Goal: Task Accomplishment & Management: Manage account settings

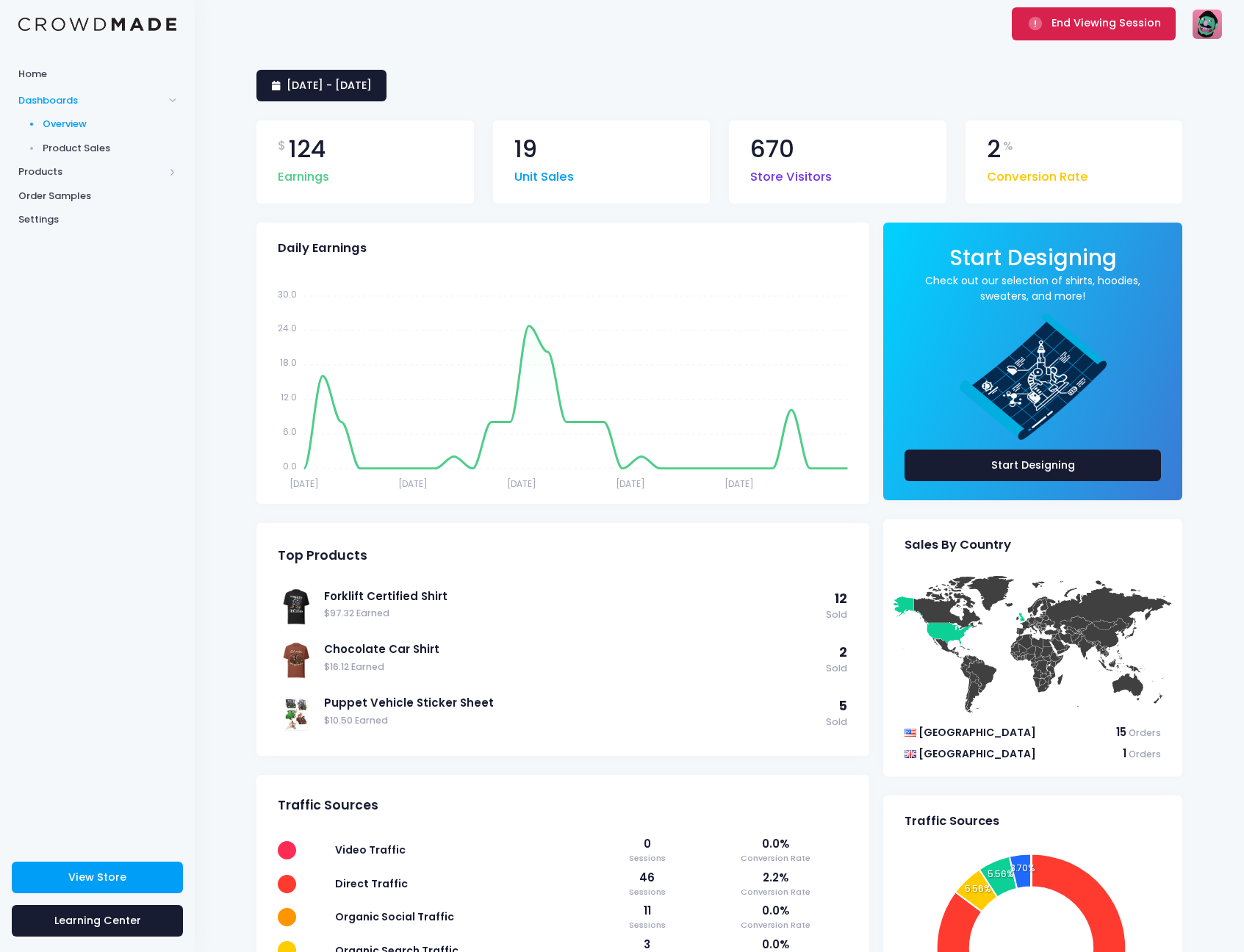
click at [1092, 31] on button "End Viewing Session" at bounding box center [1094, 24] width 164 height 32
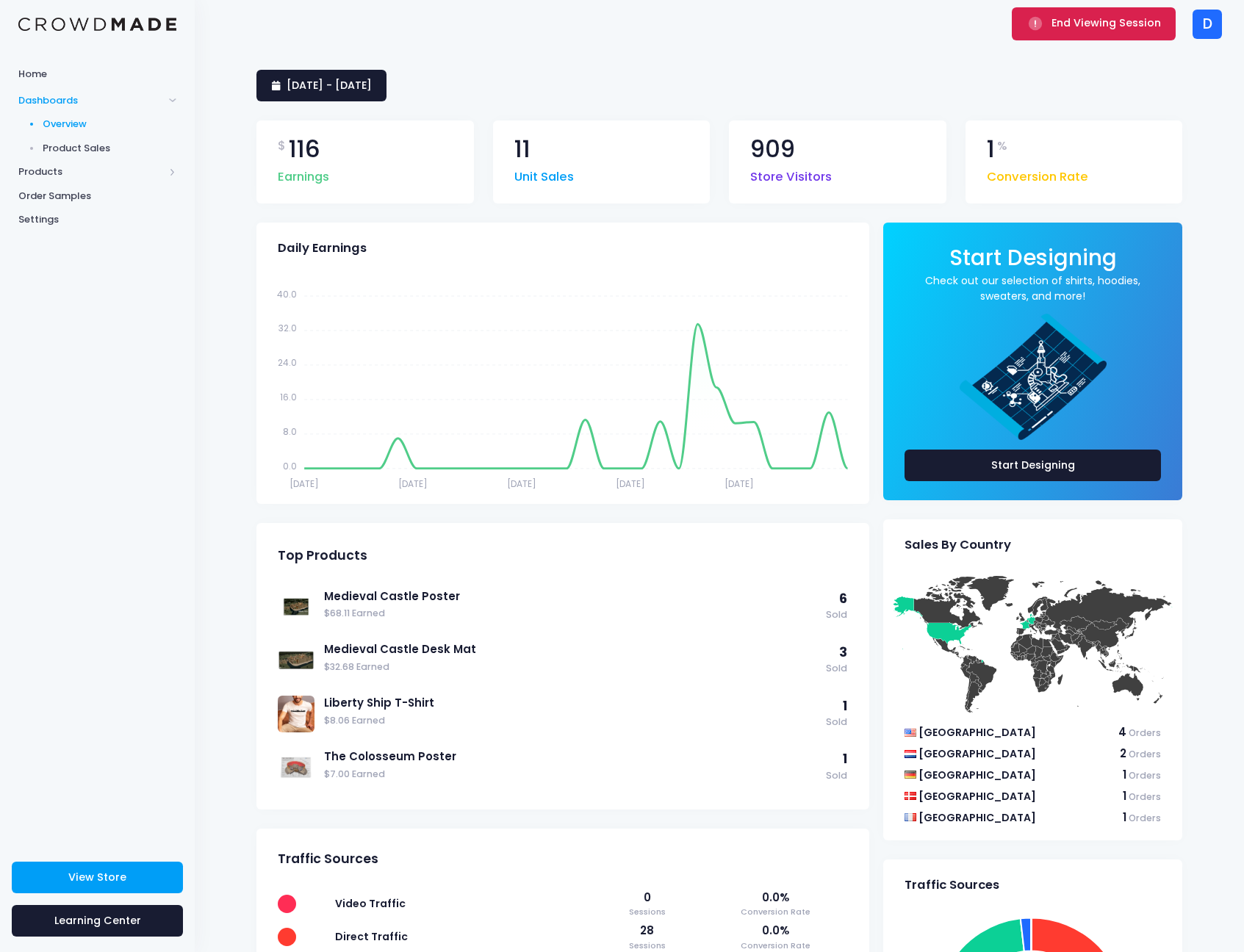
click at [1062, 28] on span "End Viewing Session" at bounding box center [1105, 22] width 109 height 15
click at [1086, 10] on button "End Viewing Session" at bounding box center [1094, 24] width 164 height 32
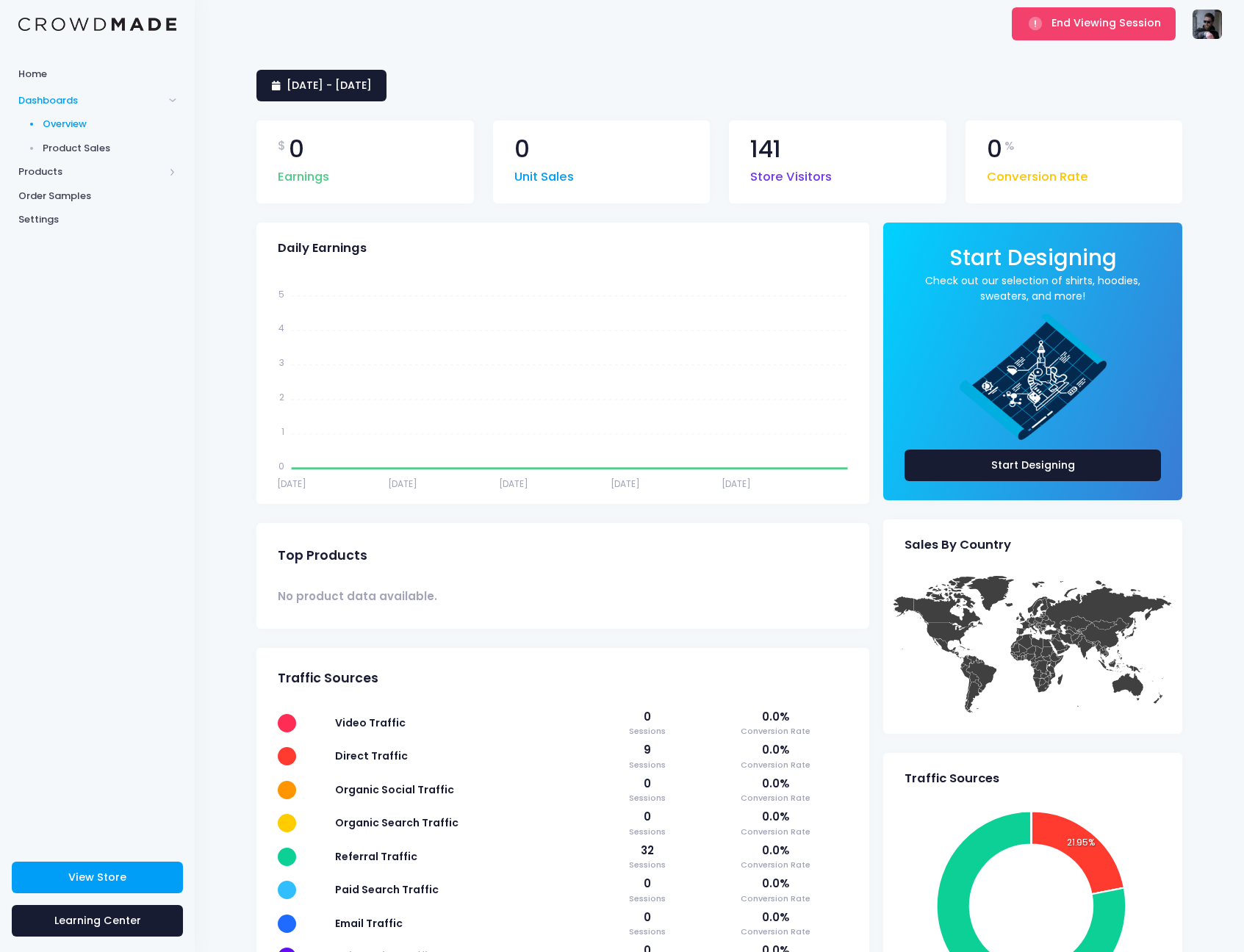
click at [1135, 28] on span "End Viewing Session" at bounding box center [1105, 22] width 109 height 15
click at [67, 161] on span "Products" at bounding box center [97, 172] width 194 height 24
click at [74, 169] on span "Product Editor" at bounding box center [110, 171] width 135 height 15
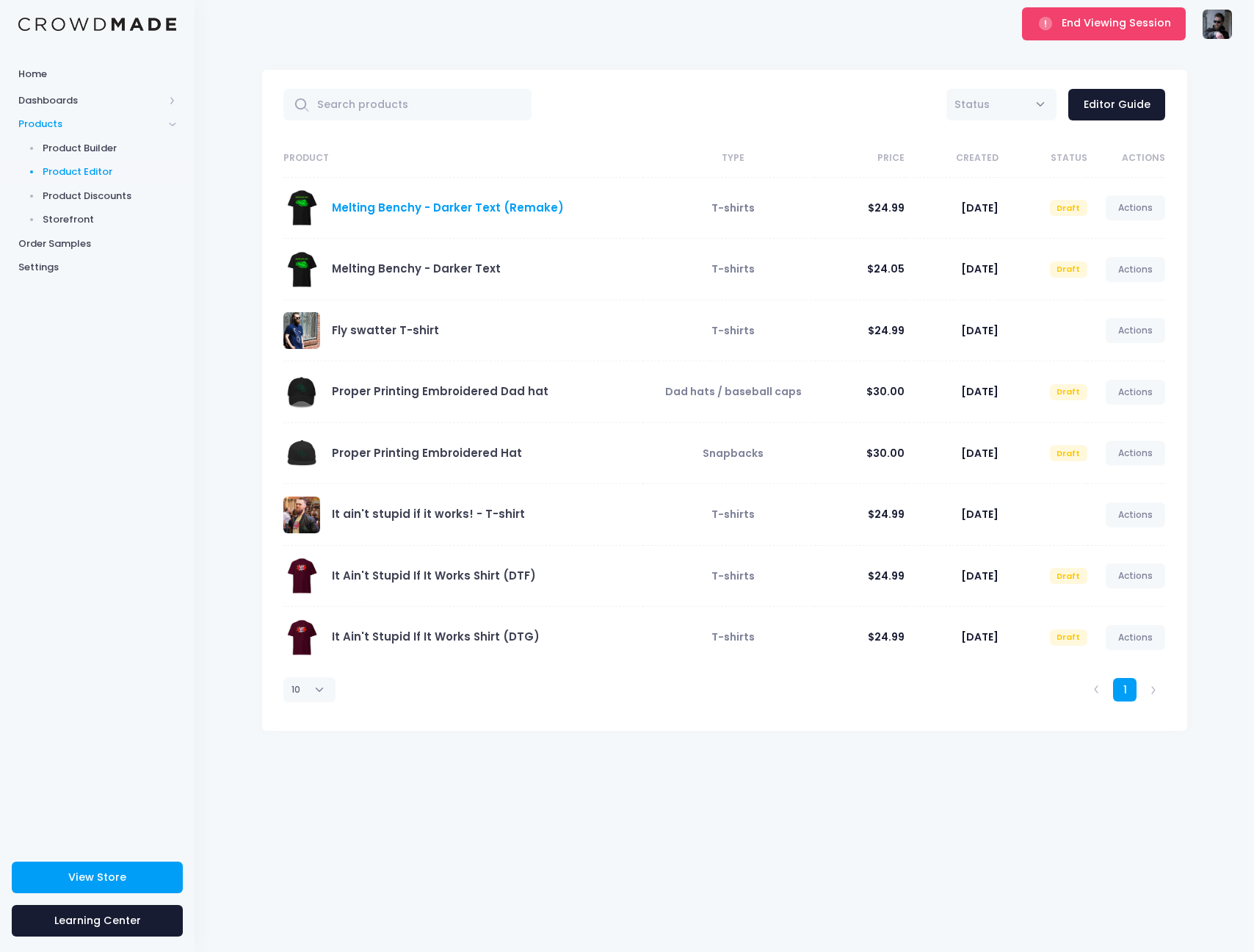
click at [437, 207] on link "Melting Benchy - Darker Text (Remake)" at bounding box center [448, 207] width 232 height 15
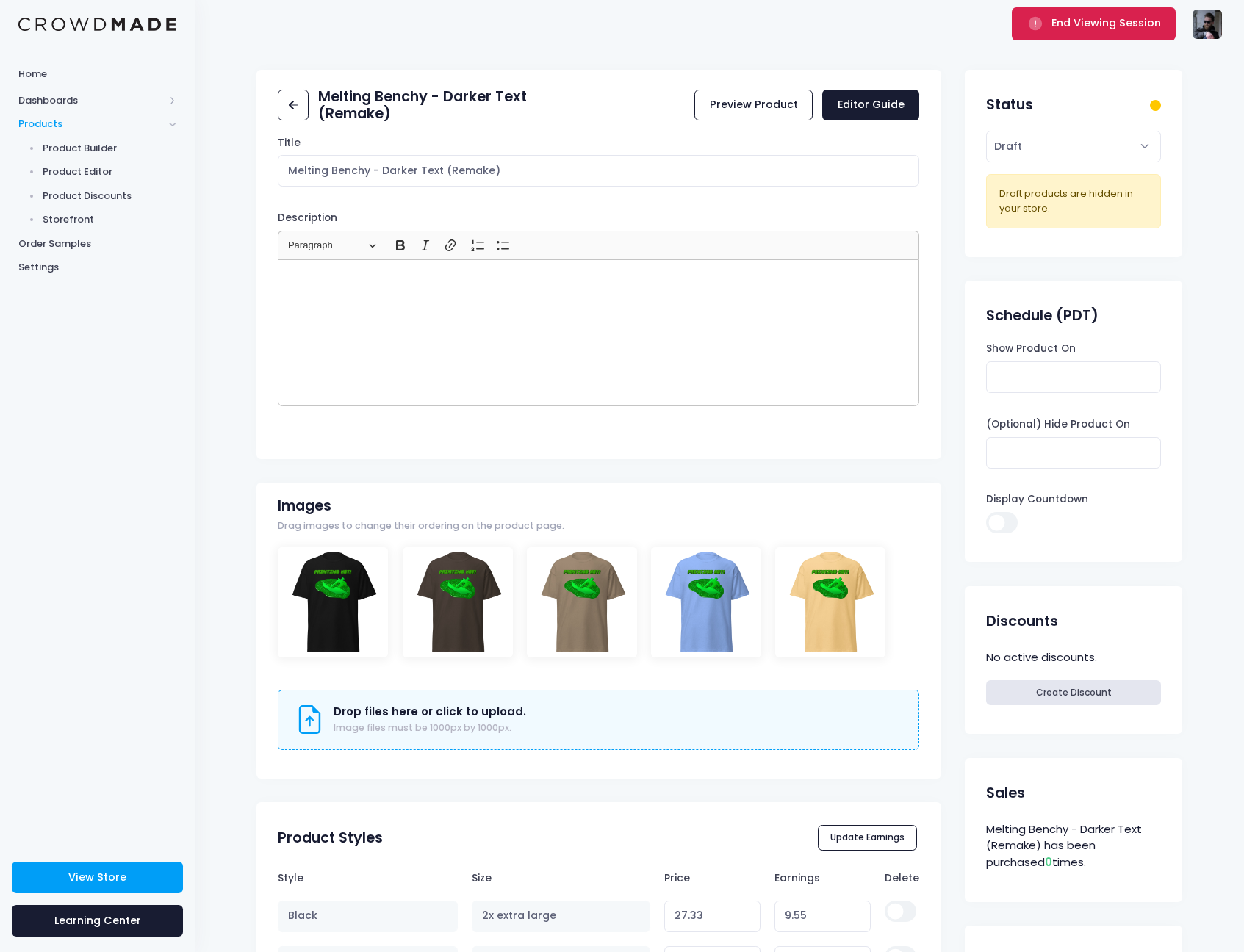
click at [1068, 24] on span "End Viewing Session" at bounding box center [1105, 22] width 109 height 15
